Goal: Obtain resource: Download file/media

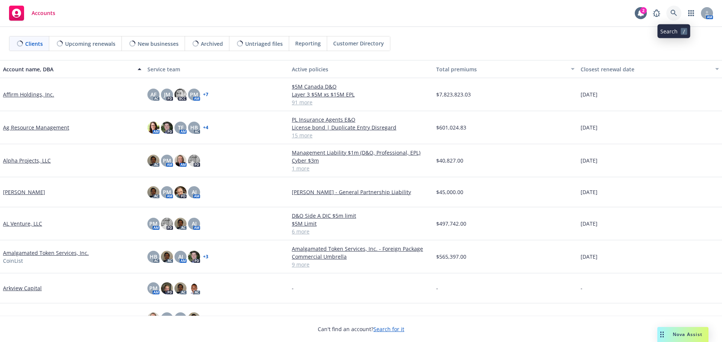
click at [673, 12] on icon at bounding box center [673, 13] width 7 height 7
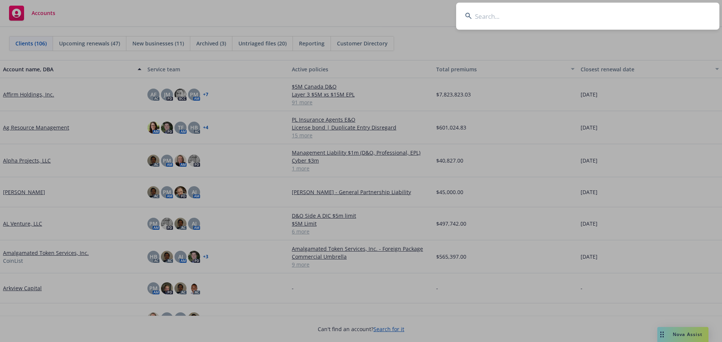
click at [519, 17] on input at bounding box center [587, 16] width 263 height 27
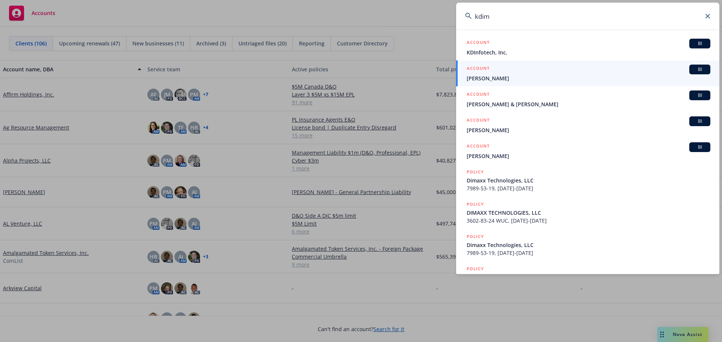
click at [479, 15] on input "kdim" at bounding box center [587, 16] width 263 height 27
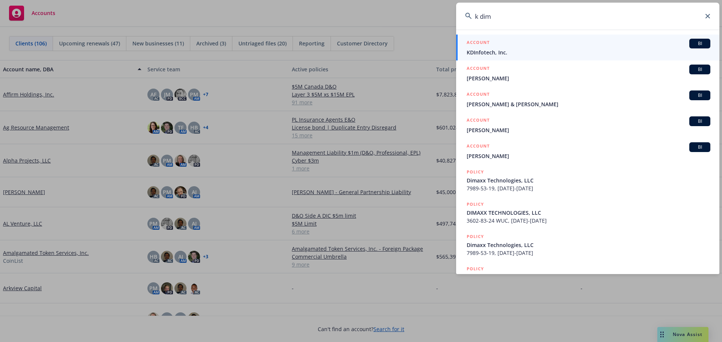
click at [503, 16] on input "k dim" at bounding box center [587, 16] width 263 height 27
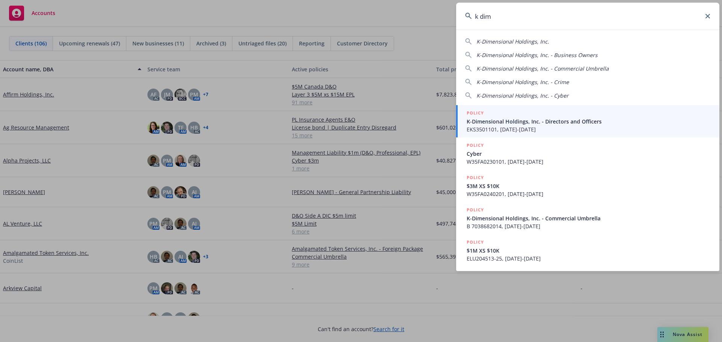
click at [511, 42] on span "K-Dimensional Holdings, Inc." at bounding box center [512, 41] width 73 height 7
type input "K-Dimensional Holdings, Inc."
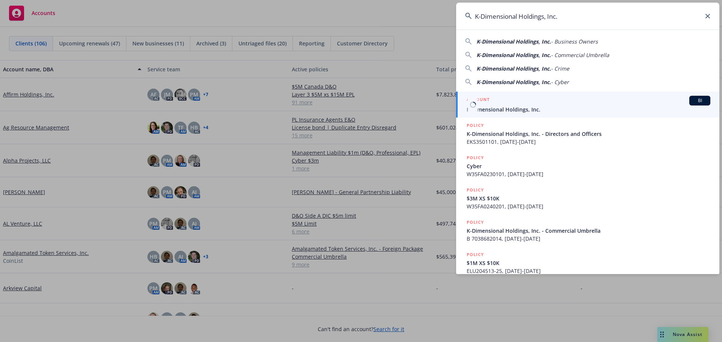
click at [500, 106] on span "K-Dimensional Holdings, Inc." at bounding box center [589, 110] width 244 height 8
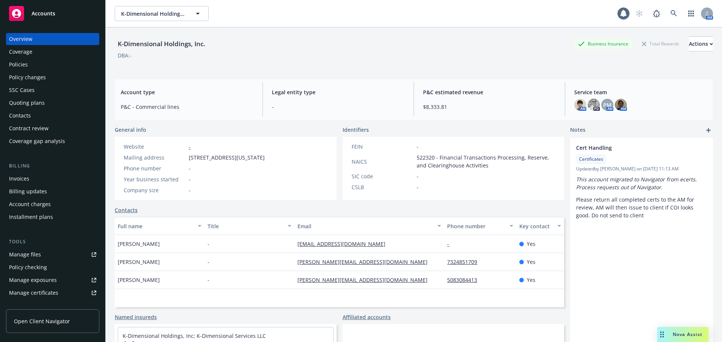
click at [27, 63] on div "Policies" at bounding box center [18, 65] width 19 height 12
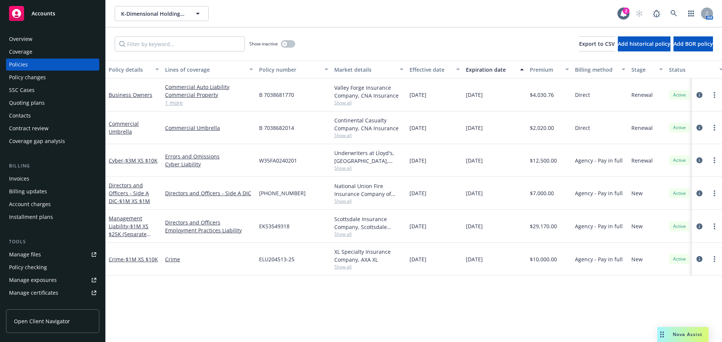
click at [223, 298] on div "Policy details Lines of coverage Policy number Market details Effective date Ex…" at bounding box center [414, 202] width 616 height 282
click at [39, 130] on div "Contract review" at bounding box center [28, 129] width 39 height 12
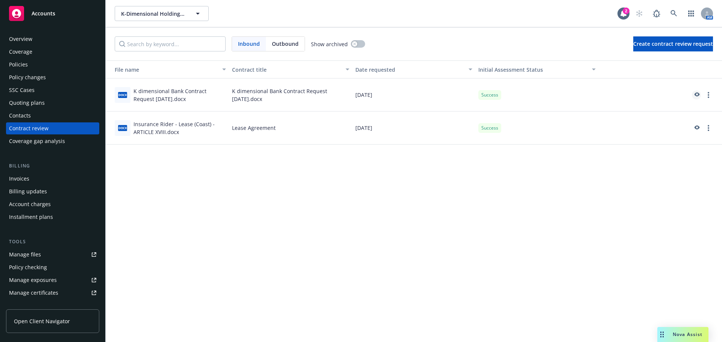
click at [695, 94] on icon "preview" at bounding box center [696, 94] width 5 height 4
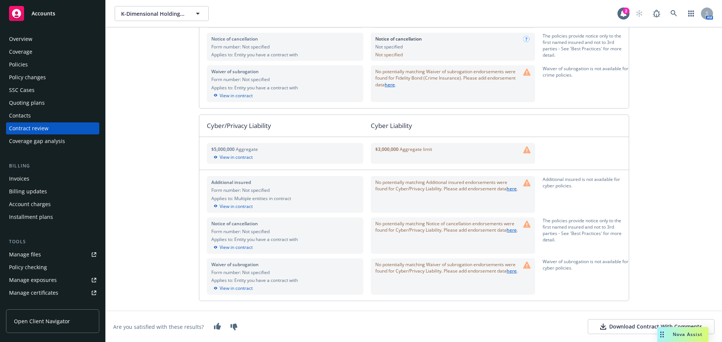
scroll to position [1015, 0]
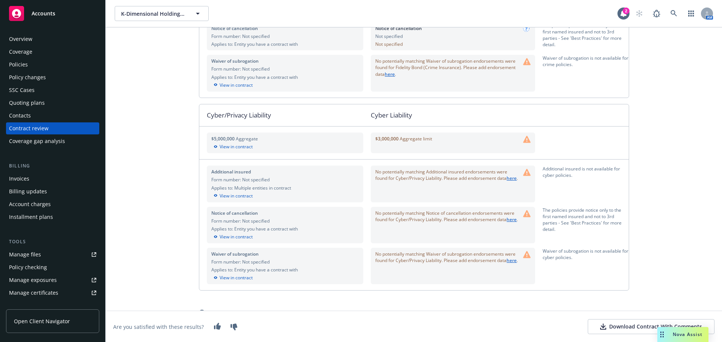
click at [19, 61] on div "Policies" at bounding box center [18, 65] width 19 height 12
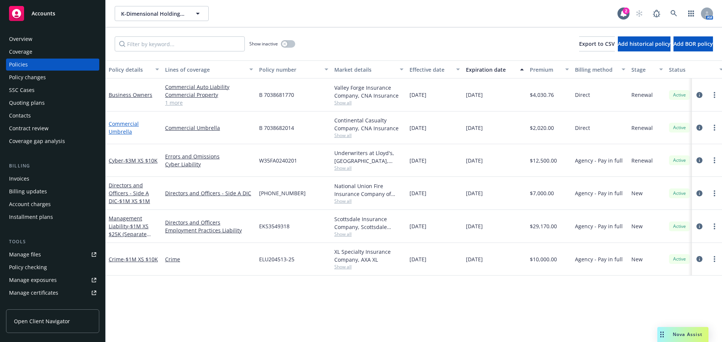
click at [122, 132] on link "Commercial Umbrella" at bounding box center [124, 127] width 30 height 15
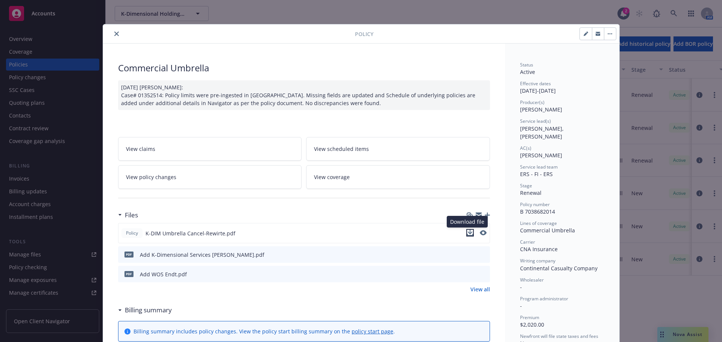
click at [468, 235] on icon "download file" at bounding box center [470, 233] width 6 height 6
